Goal: Task Accomplishment & Management: Manage account settings

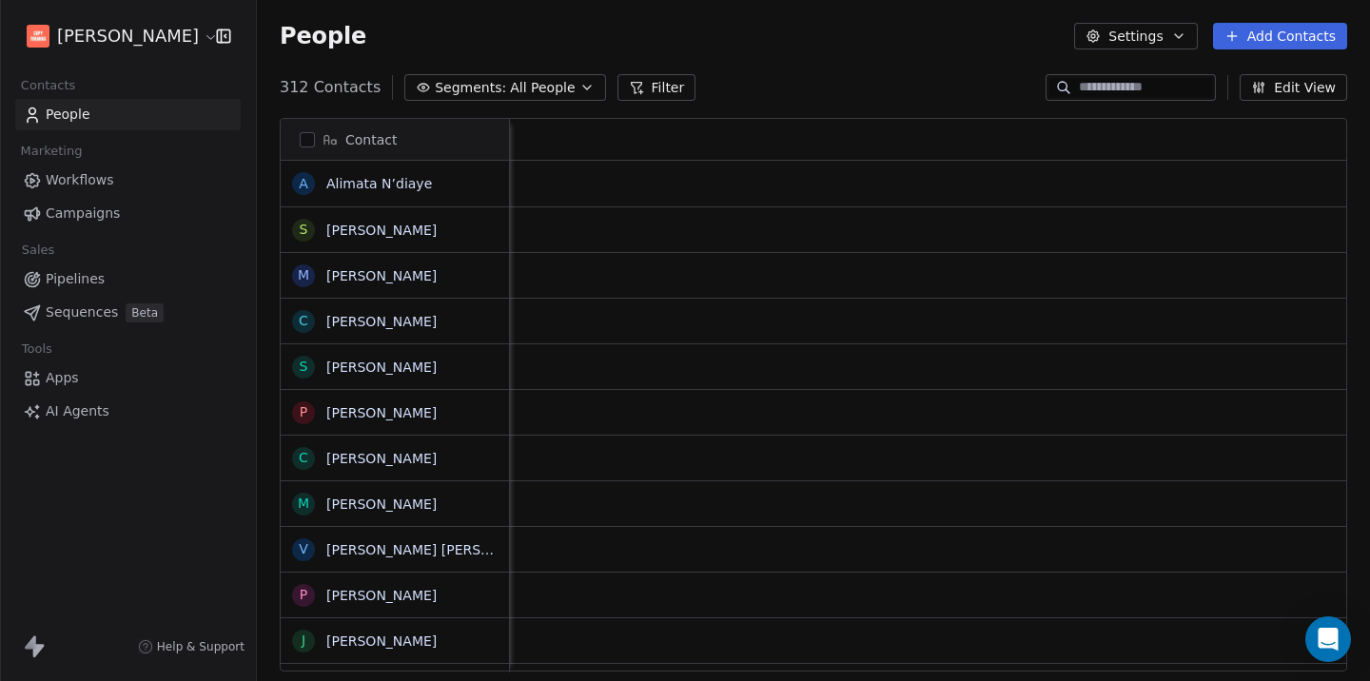
scroll to position [600, 1114]
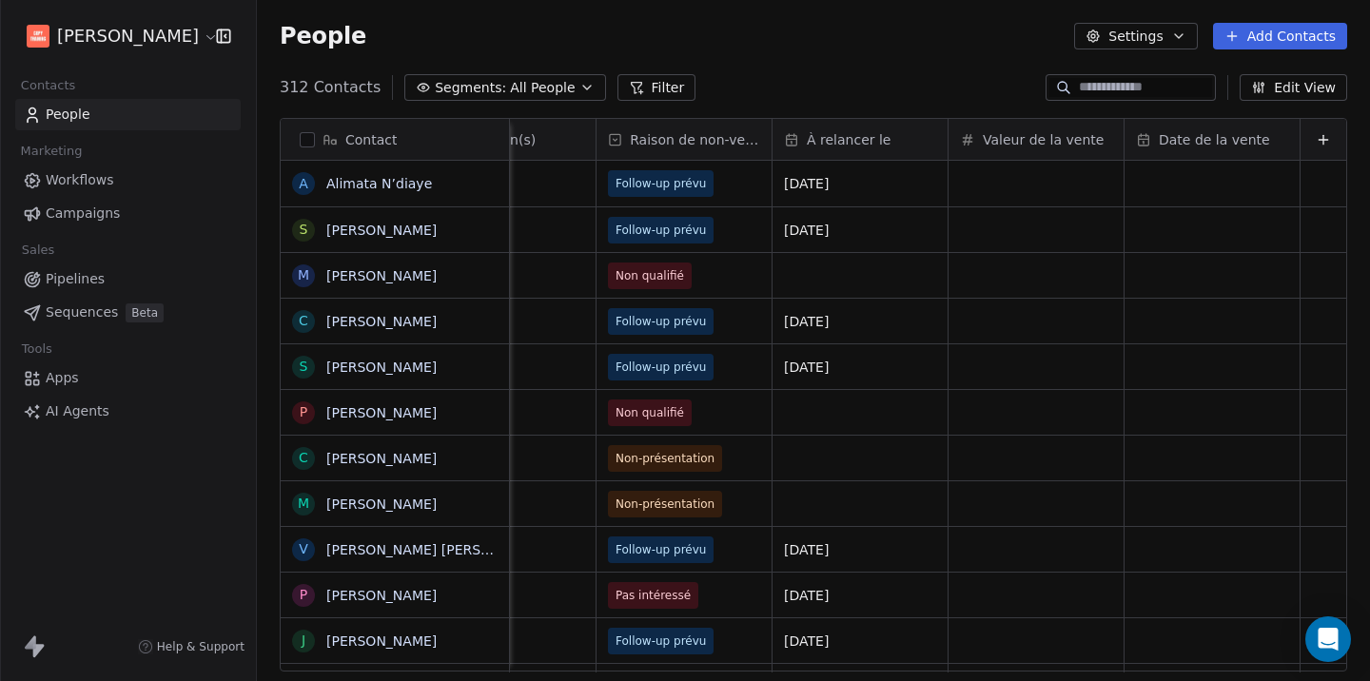
click at [306, 132] on button "button" at bounding box center [307, 139] width 15 height 15
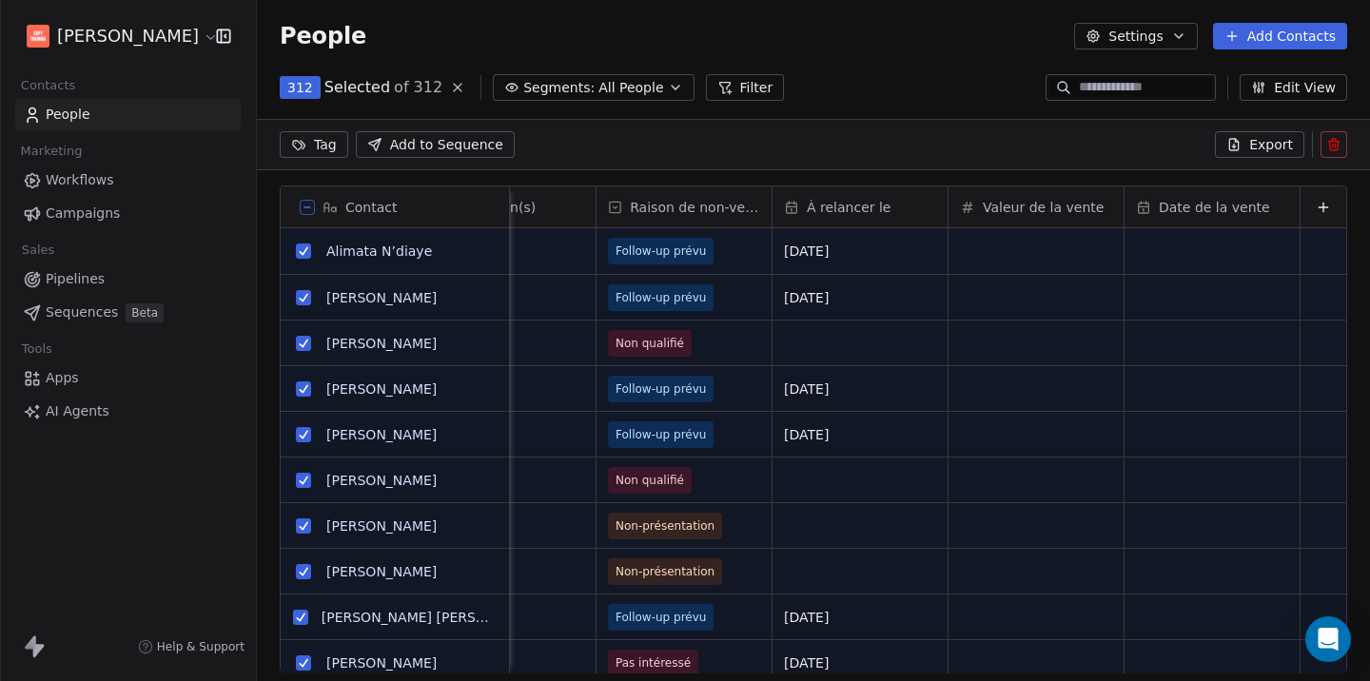
click at [1250, 140] on button "Export" at bounding box center [1259, 144] width 89 height 27
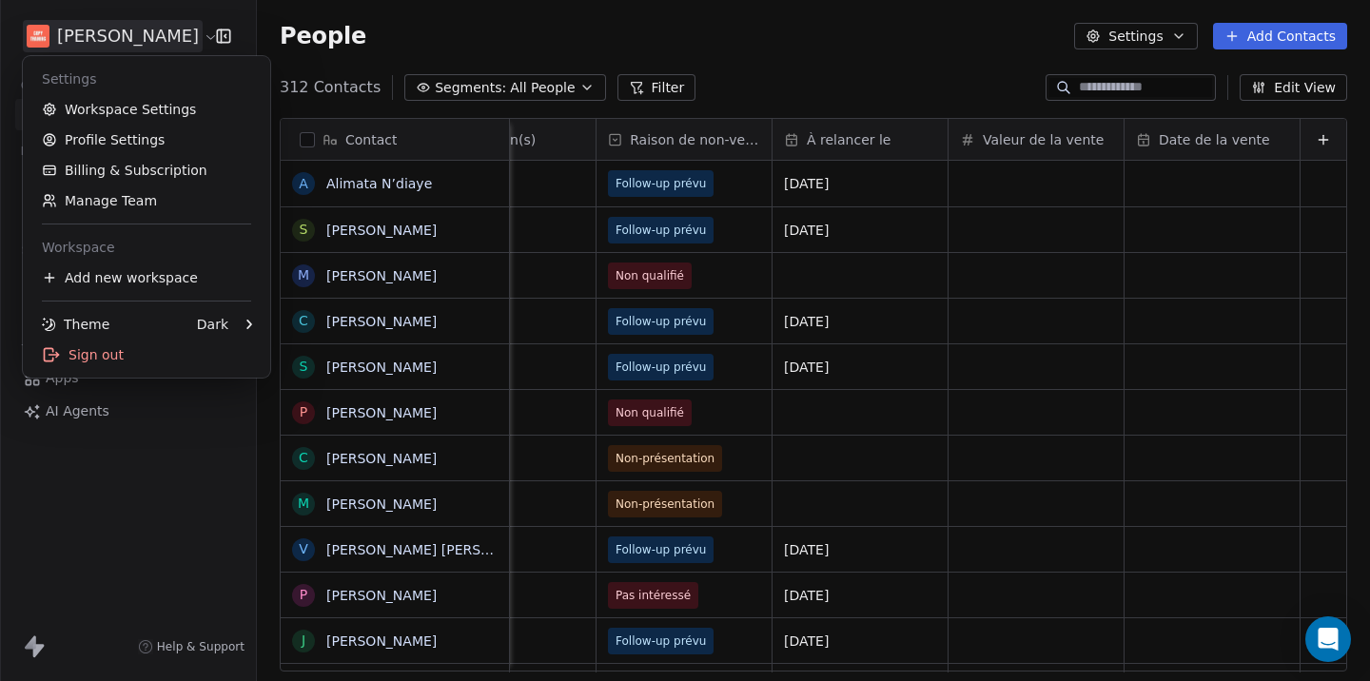
click at [190, 31] on html "[PERSON_NAME] Contacts People Marketing Workflows Campaigns Sales Pipelines Seq…" at bounding box center [685, 340] width 1370 height 681
click at [137, 104] on link "Workspace Settings" at bounding box center [146, 109] width 232 height 30
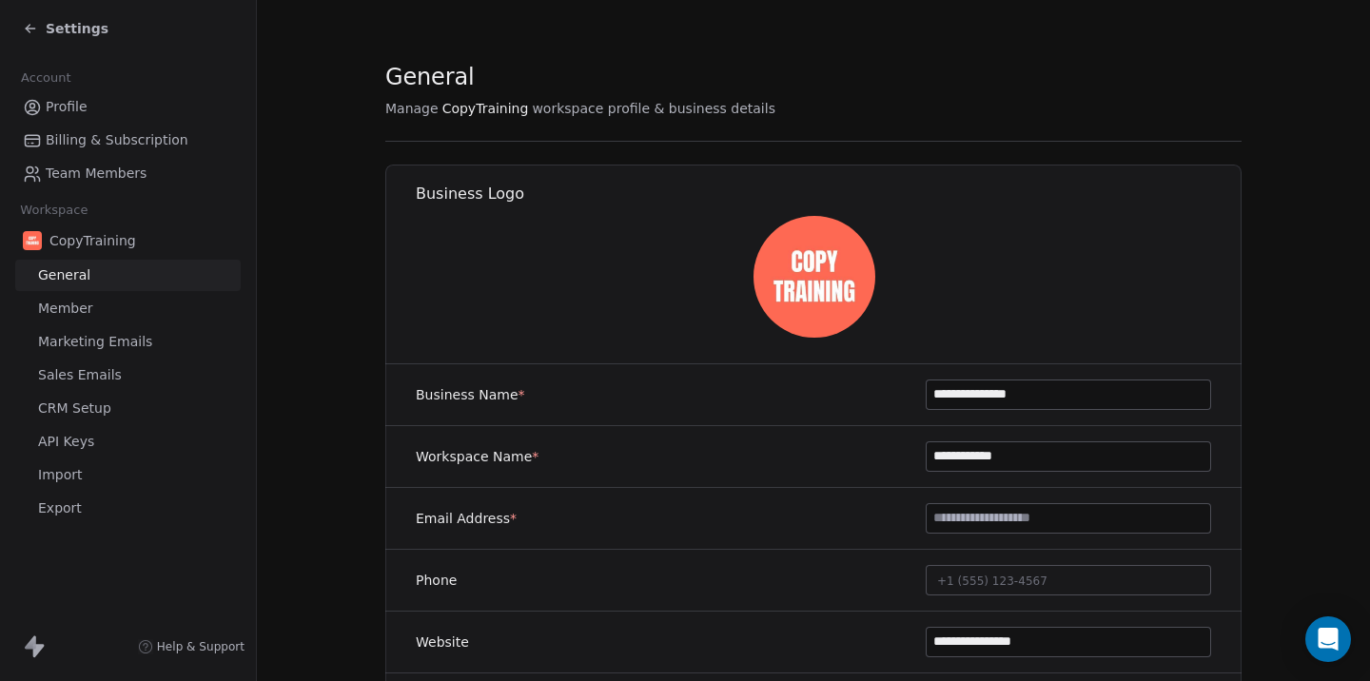
click at [71, 514] on span "Export" at bounding box center [60, 509] width 44 height 20
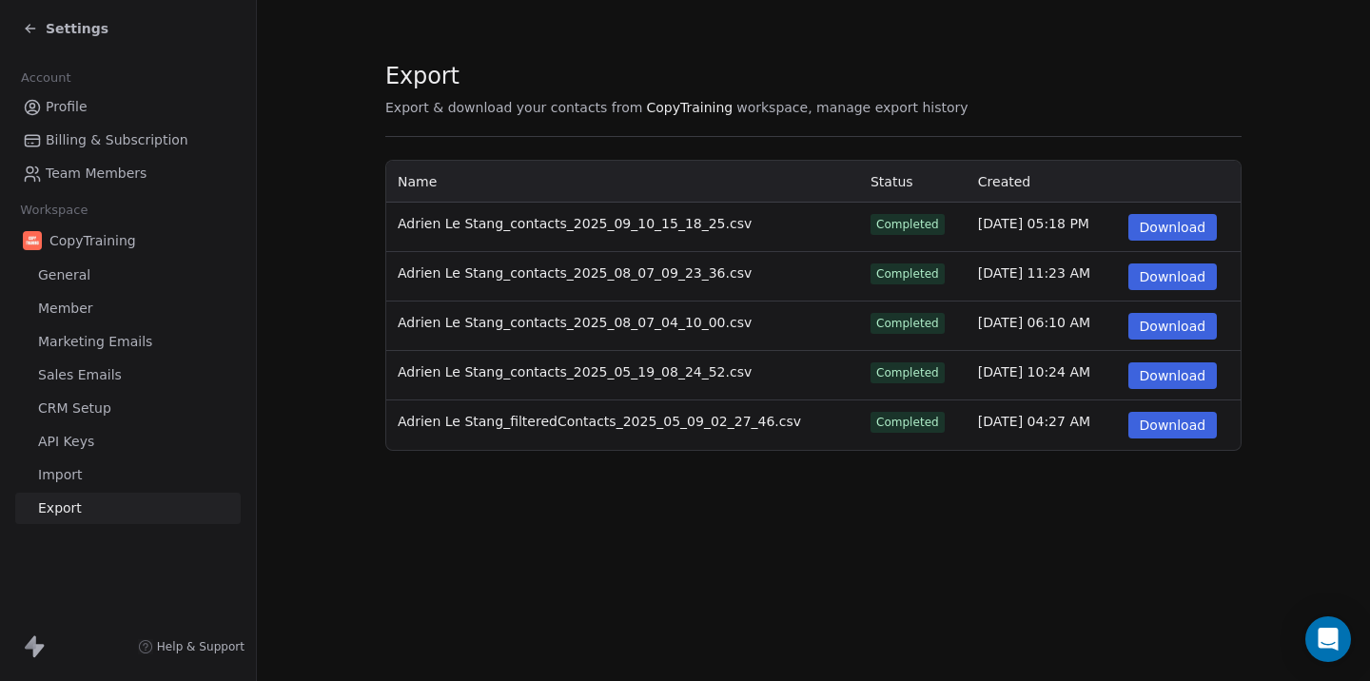
click at [1167, 219] on button "Download" at bounding box center [1173, 227] width 89 height 27
